Goal: Complete application form

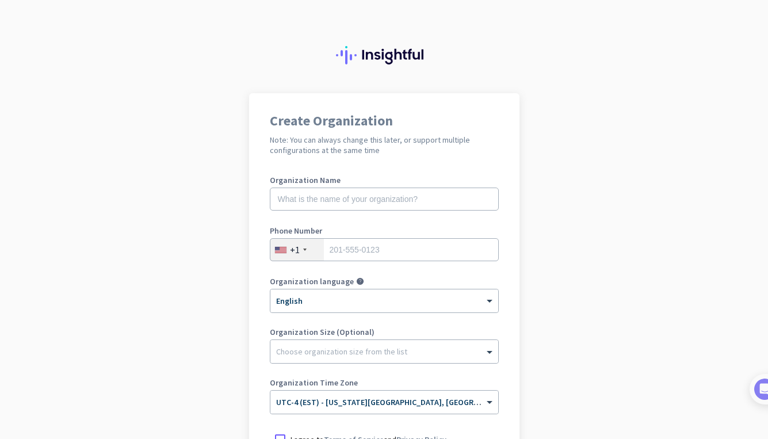
scroll to position [152, 0]
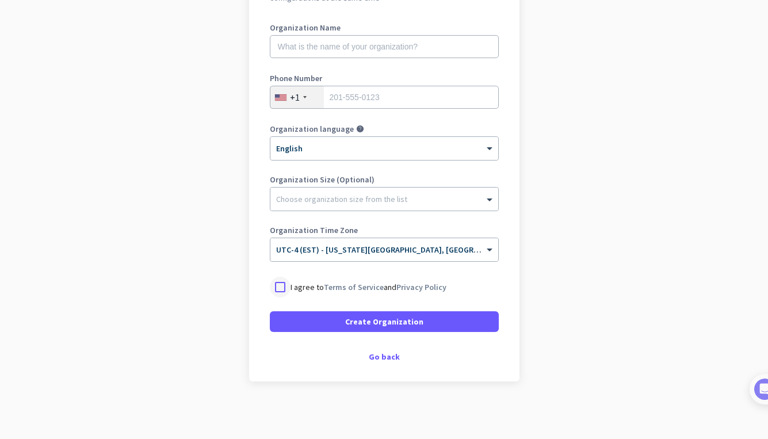
click at [277, 288] on div at bounding box center [280, 287] width 21 height 21
click at [335, 198] on div at bounding box center [384, 195] width 228 height 11
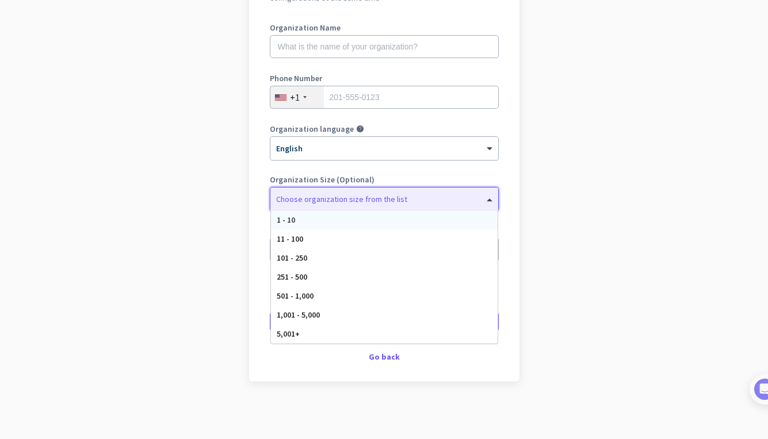
click at [166, 268] on app-onboarding-organization "Create Organization Note: You can always change this later, or support multiple…" at bounding box center [384, 190] width 768 height 498
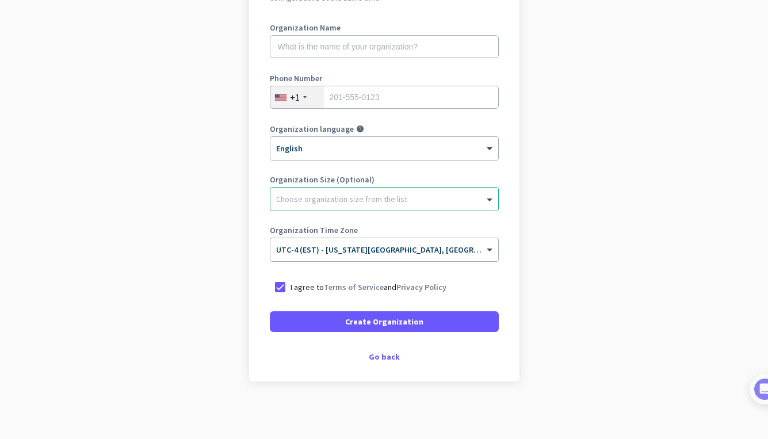
click at [328, 211] on div "Organization Size (Optional) Choose organization size from the list" at bounding box center [384, 198] width 229 height 46
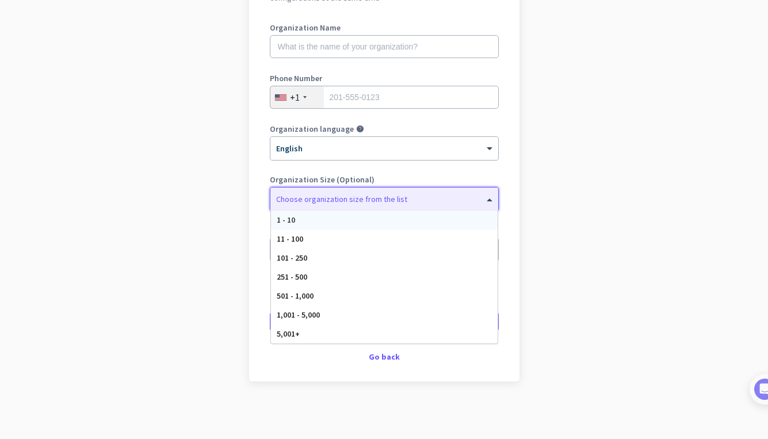
click at [332, 190] on div "Choose organization size from the list" at bounding box center [384, 198] width 228 height 23
click at [360, 288] on div "501 - 1,000" at bounding box center [384, 295] width 227 height 19
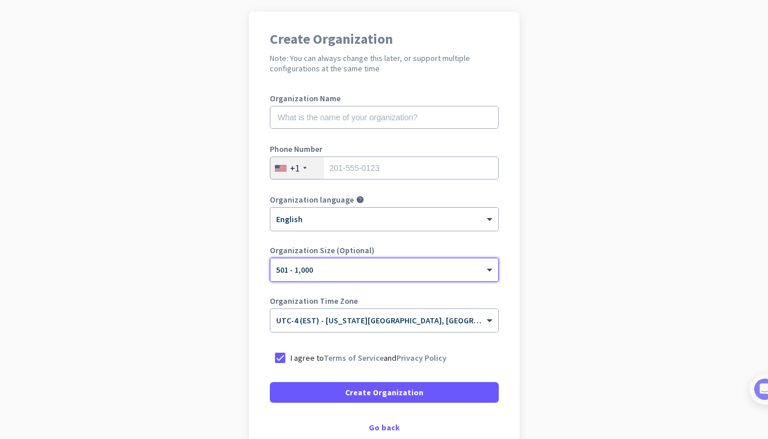
scroll to position [76, 0]
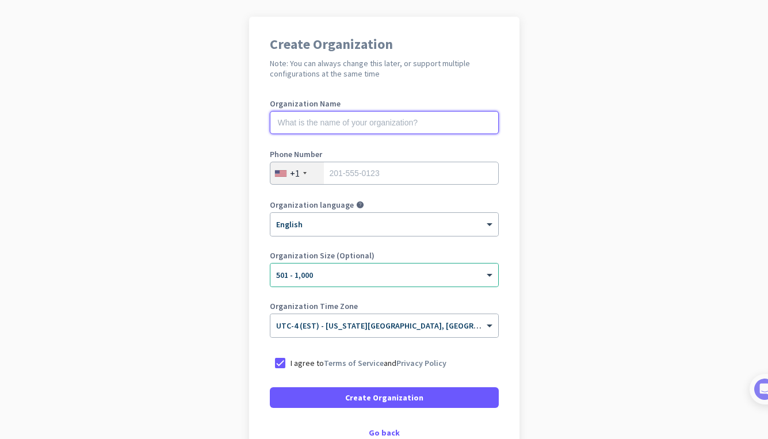
click at [310, 117] on input "text" at bounding box center [384, 122] width 229 height 23
type input "Mercor"
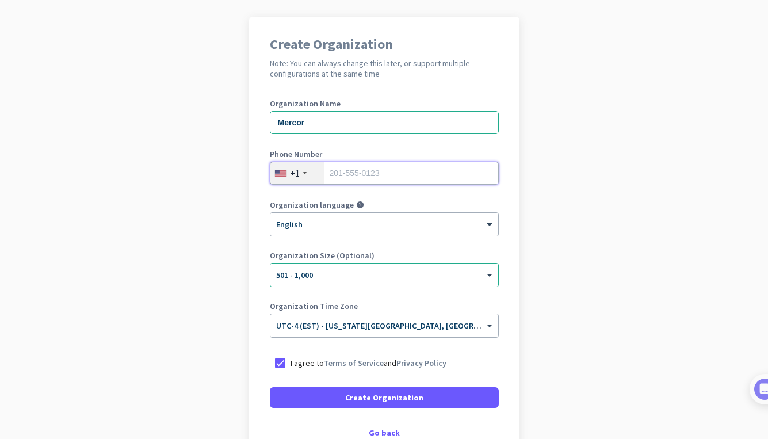
click at [393, 165] on input "tel" at bounding box center [384, 173] width 229 height 23
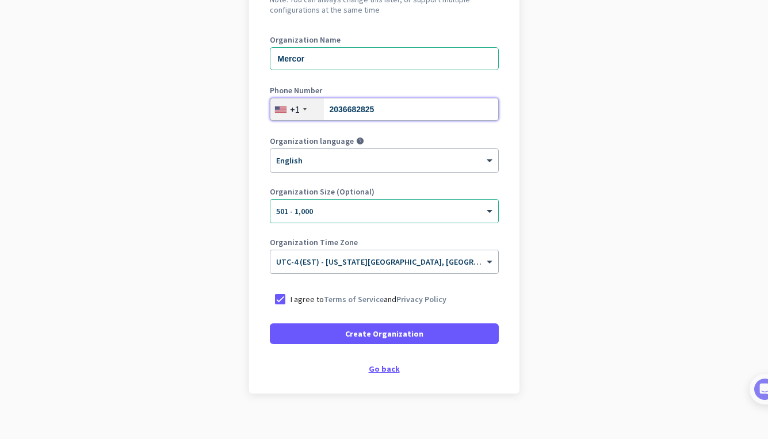
scroll to position [141, 0]
type input "2036682825"
click at [383, 368] on div "Go back" at bounding box center [384, 368] width 229 height 8
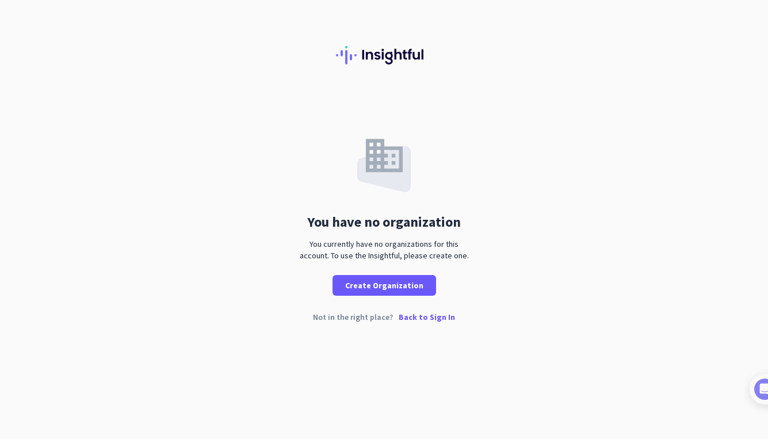
click at [412, 318] on p "Back to Sign In" at bounding box center [426, 317] width 56 height 8
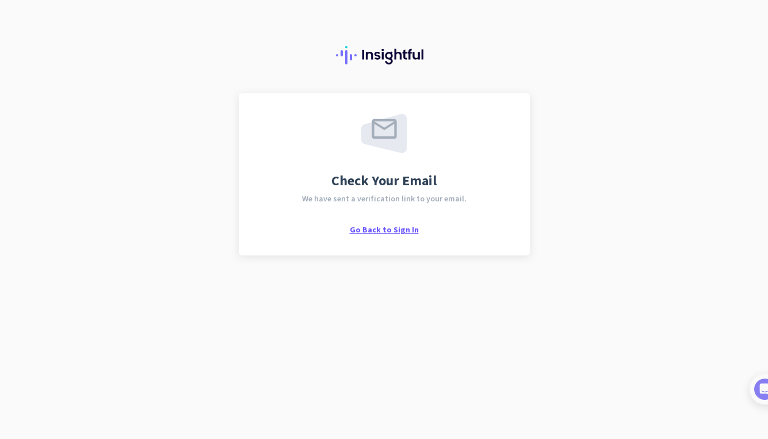
click at [386, 225] on span "Go Back to Sign In" at bounding box center [384, 229] width 69 height 10
